Goal: Check status

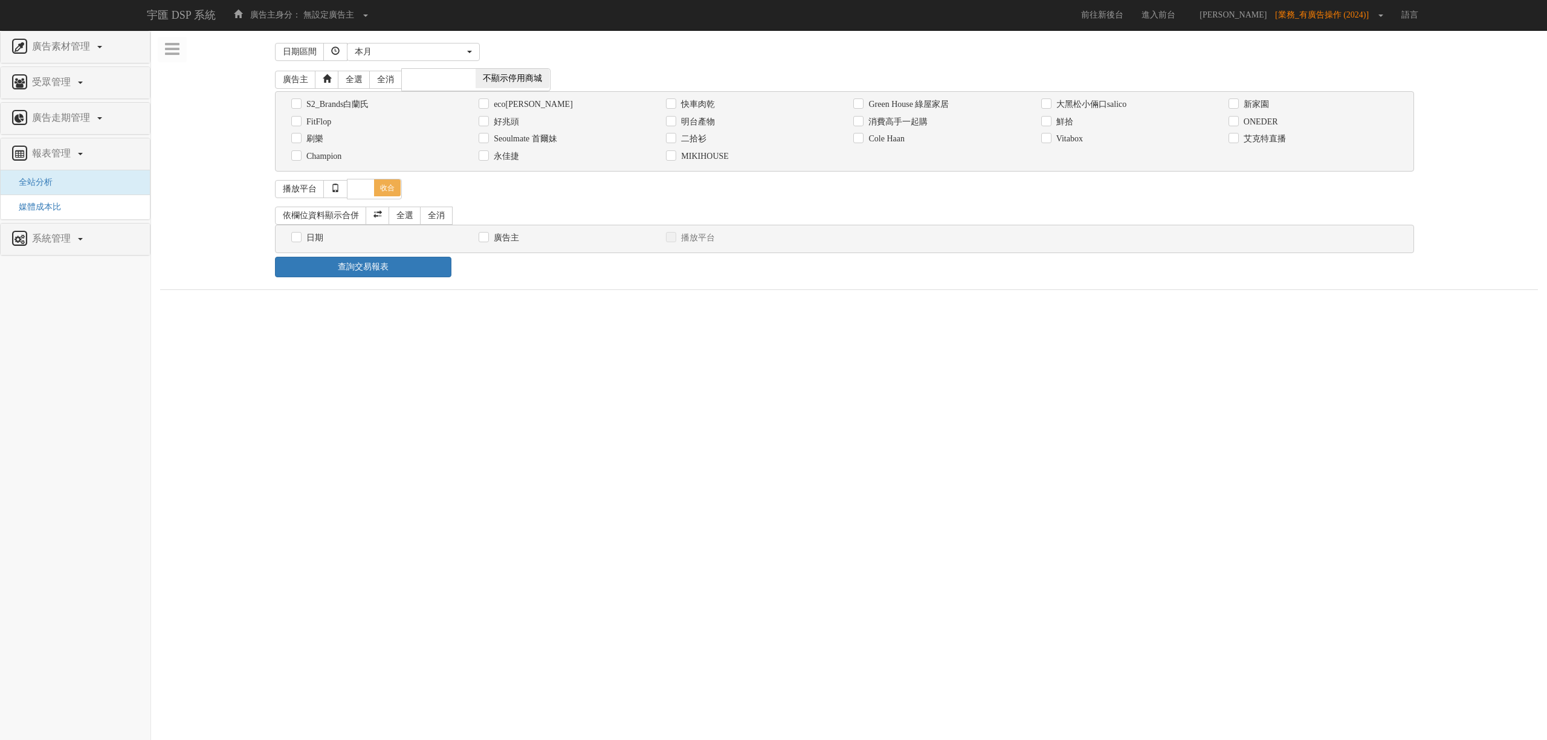
click at [181, 302] on html "宇匯 DSP 系統 廣告主身分： 無設定廣告主 無設定廣告主 [101] S2_Brands白蘭氏 [177] 南法香頌 [270] 神腦 [364] eco…" at bounding box center [773, 151] width 1547 height 302
click at [310, 302] on html "宇匯 DSP 系統 廣告主身分： 無設定廣告主 無設定廣告主 [101] S2_Brands白蘭氏 [177] 南法香頌 [270] 神腦 [364] eco…" at bounding box center [773, 151] width 1547 height 302
click at [916, 126] on label "消費高手一起購" at bounding box center [896, 122] width 62 height 12
click at [861, 126] on input "消費高手一起購" at bounding box center [857, 122] width 8 height 8
checkbox input "true"
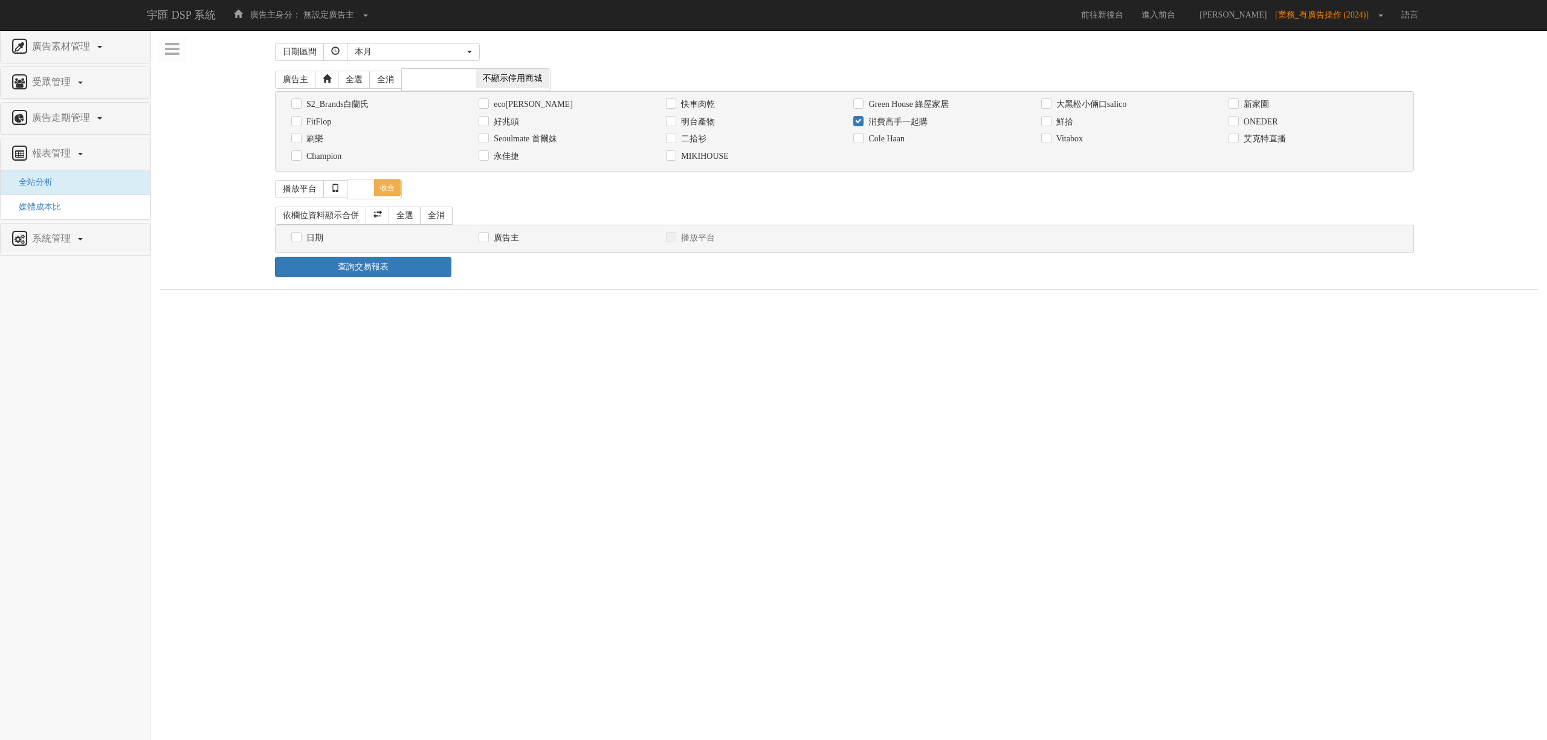
click at [324, 238] on div "日期" at bounding box center [375, 237] width 169 height 13
click at [319, 239] on label "日期" at bounding box center [313, 238] width 20 height 12
click at [299, 239] on input "日期" at bounding box center [295, 238] width 8 height 8
checkbox input "true"
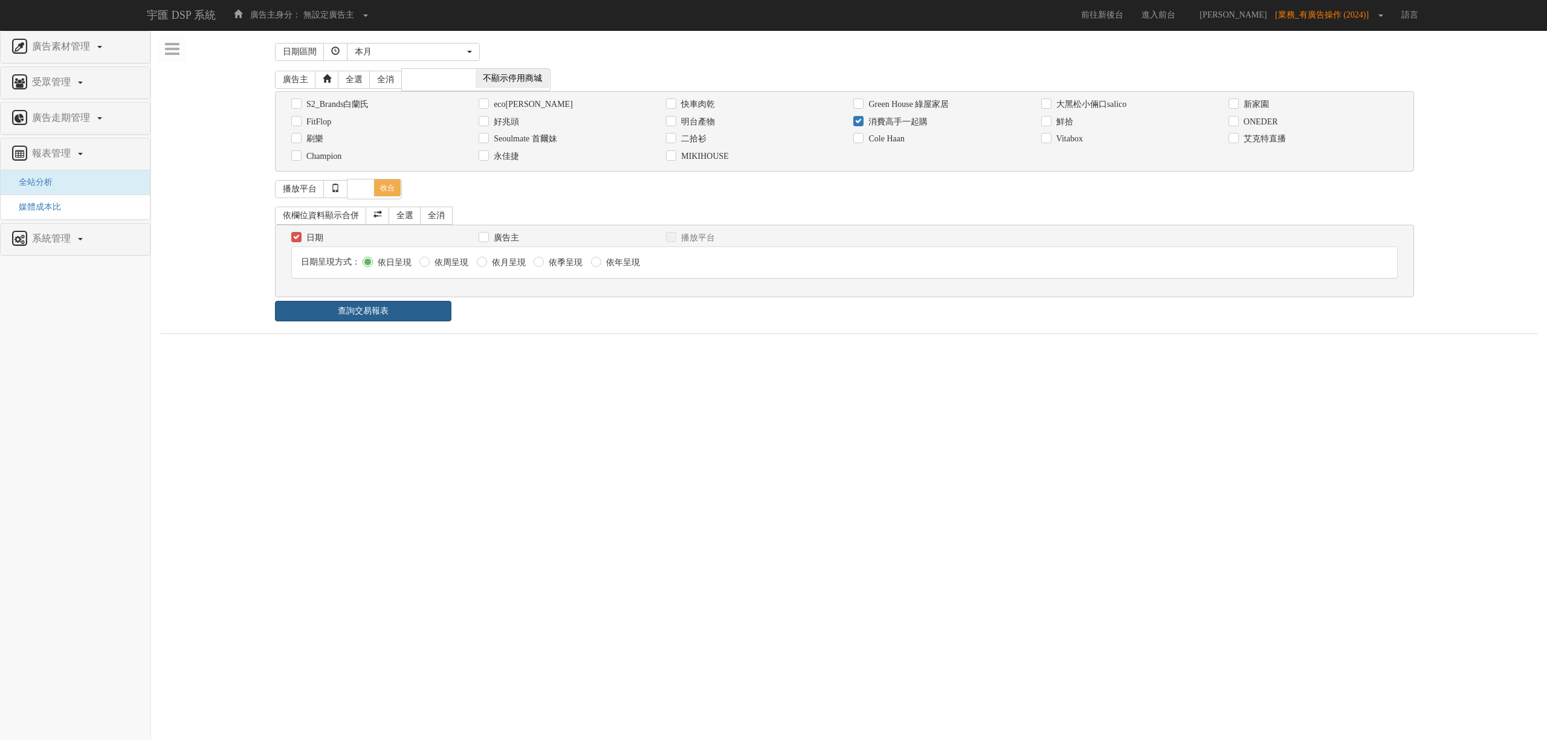
click at [372, 310] on link "查詢交易報表" at bounding box center [363, 311] width 176 height 21
click at [553, 331] on div "日期區間 昨天 本周 上週 本月 上月 過去7天 過去14天 過去30天 指定日期 本月 開始日期 [DATE] 結束日期 [DATE] 廣告主 全選 全消 …" at bounding box center [849, 350] width 1378 height 622
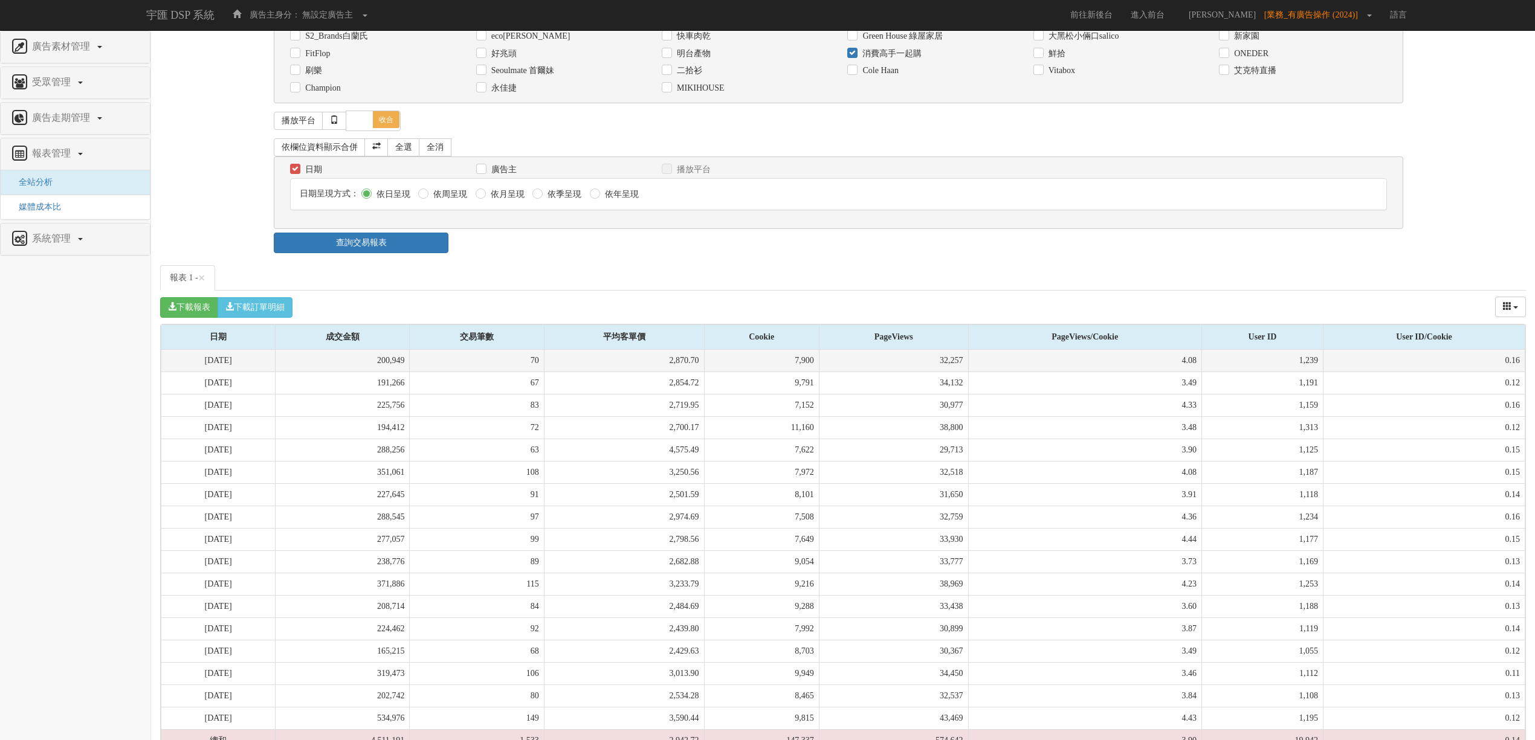
scroll to position [124, 0]
